Goal: Task Accomplishment & Management: Use online tool/utility

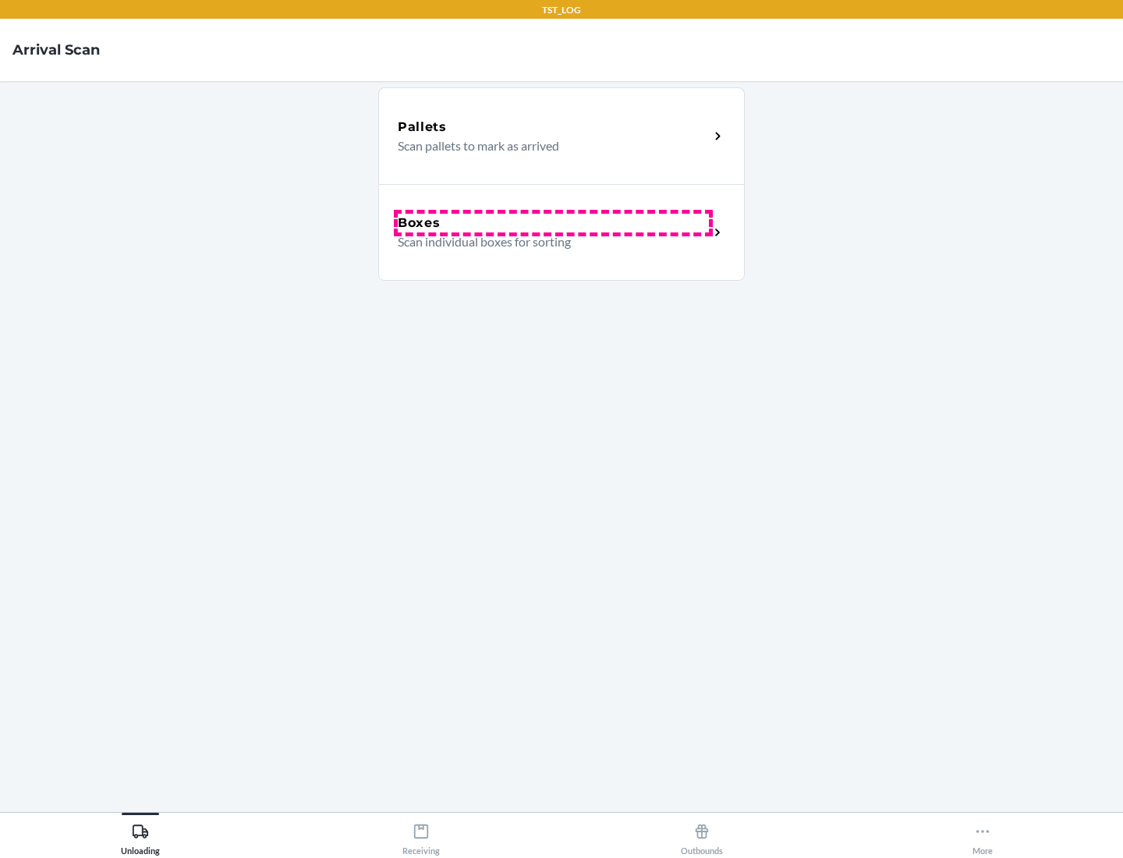
click at [553, 223] on div "Boxes" at bounding box center [553, 223] width 311 height 19
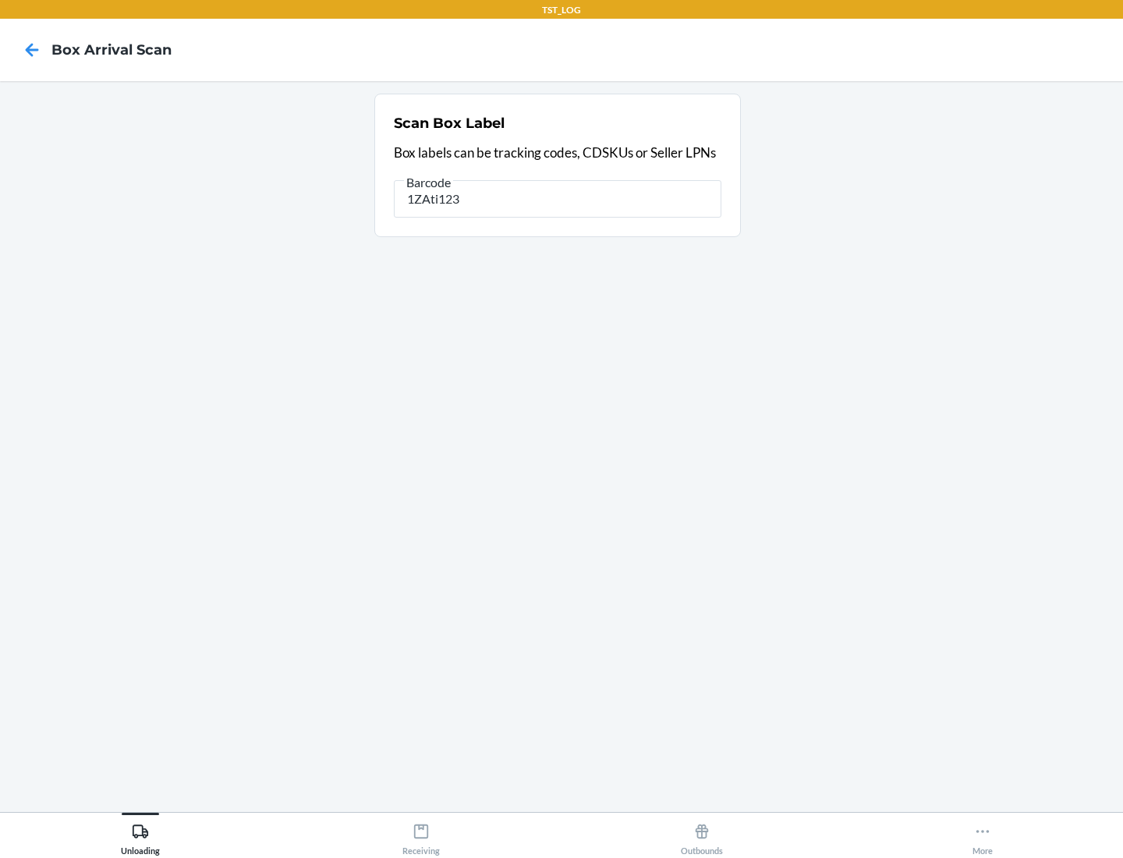
type input "1ZAti123"
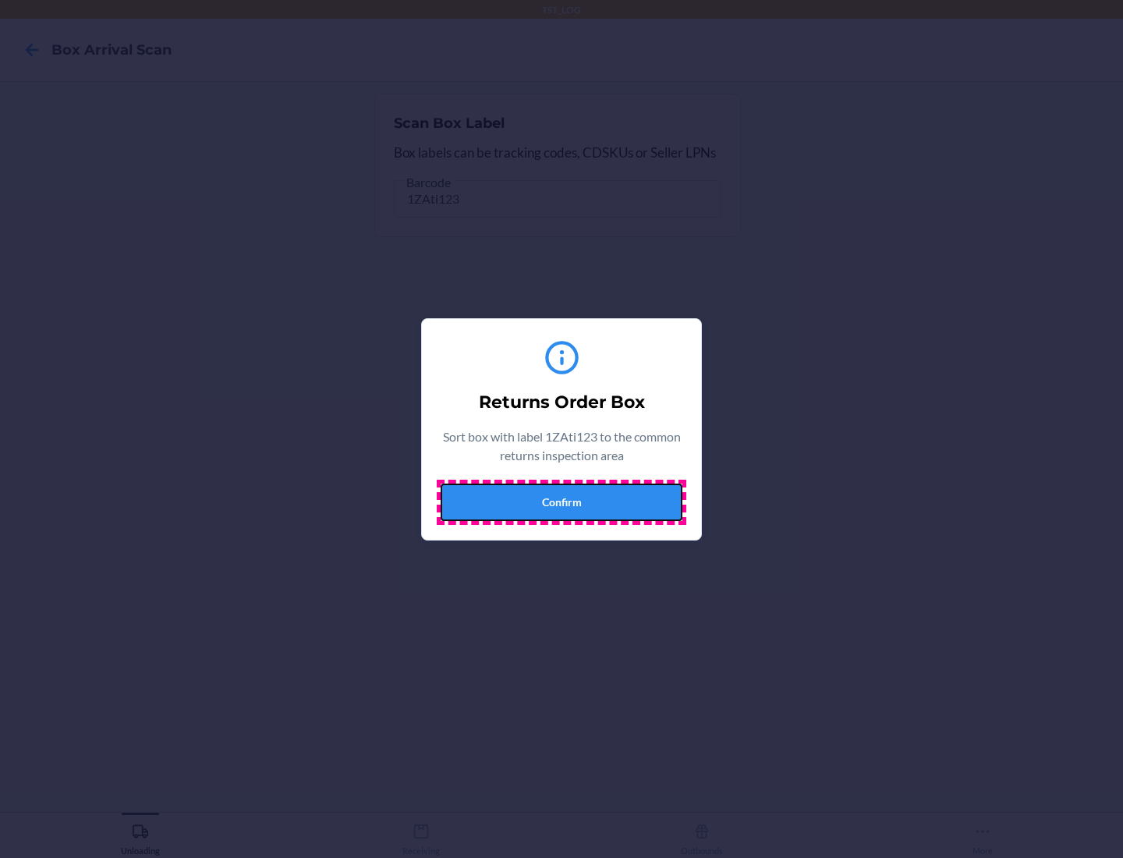
click at [562, 502] on button "Confirm" at bounding box center [562, 502] width 242 height 37
